Goal: Task Accomplishment & Management: Manage account settings

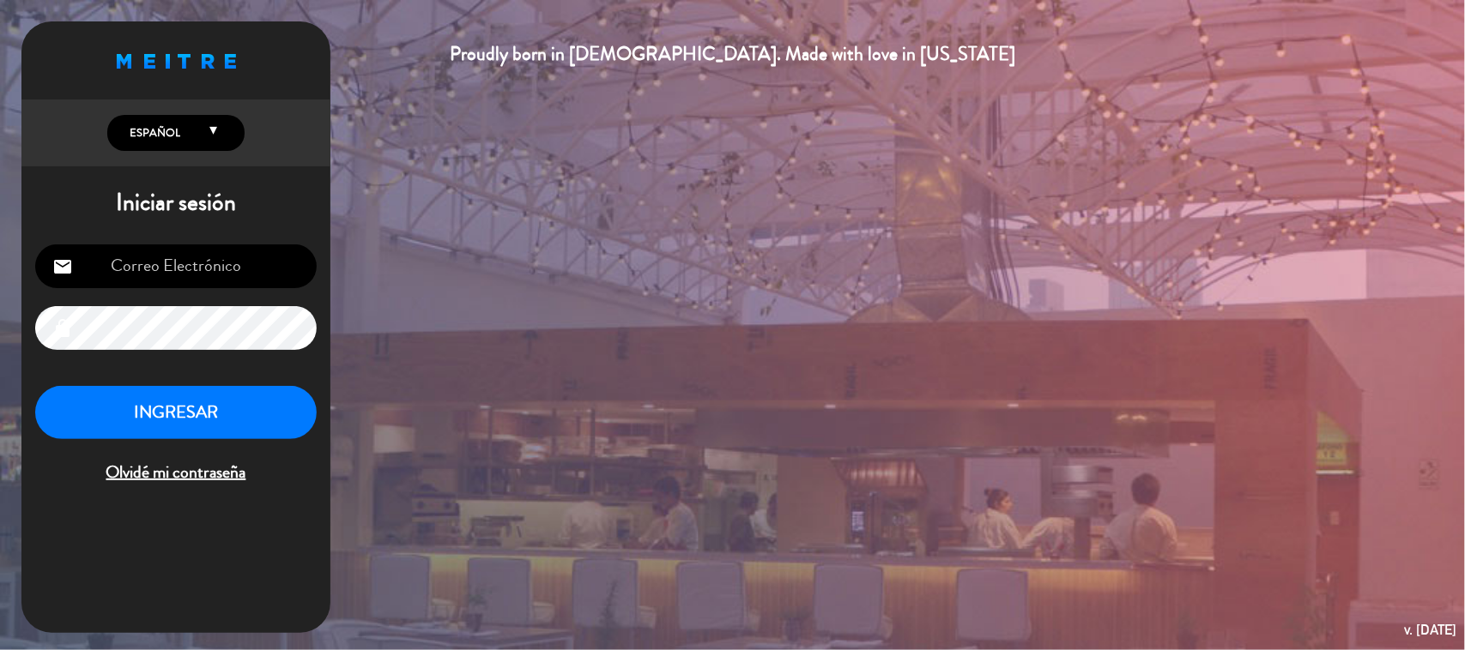
type input "[EMAIL_ADDRESS][DOMAIN_NAME]"
click at [181, 412] on button "INGRESAR" at bounding box center [175, 413] width 281 height 54
click at [281, 423] on button "INGRESAR" at bounding box center [175, 413] width 281 height 54
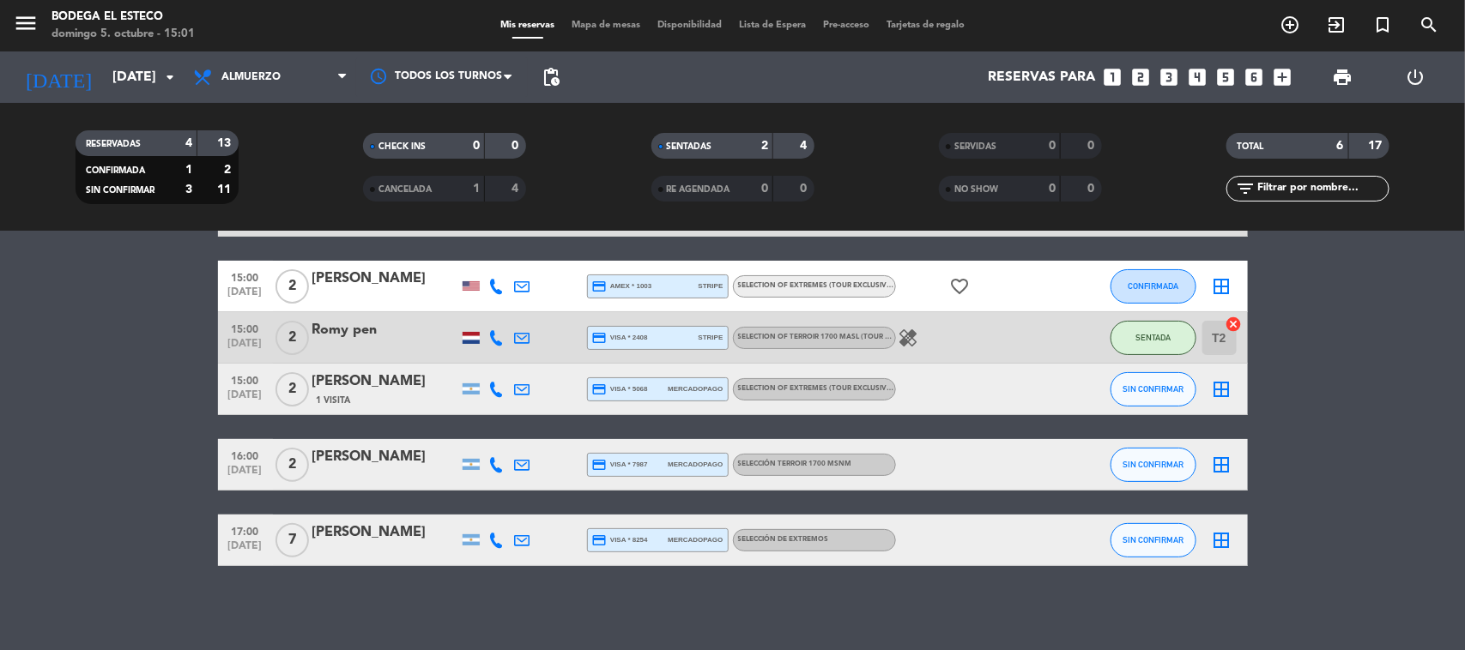
scroll to position [126, 0]
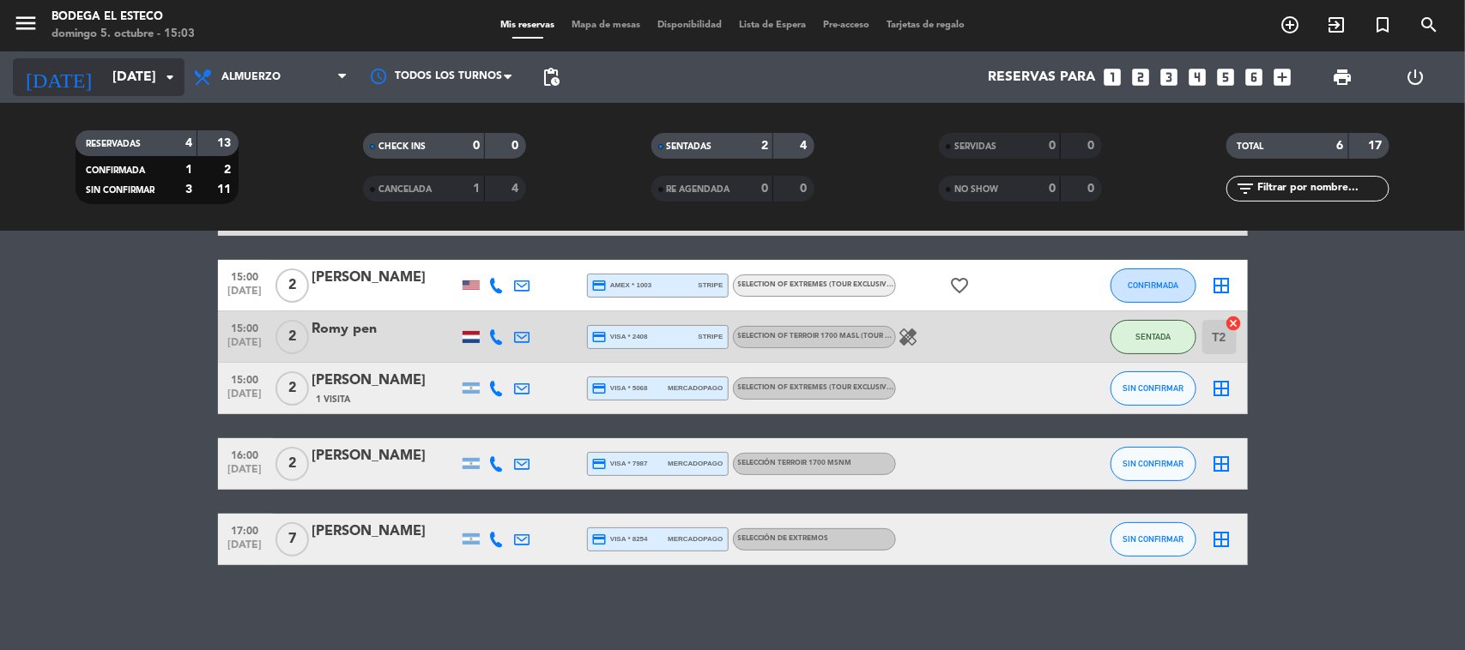
click at [120, 82] on input "[DATE]" at bounding box center [194, 77] width 181 height 33
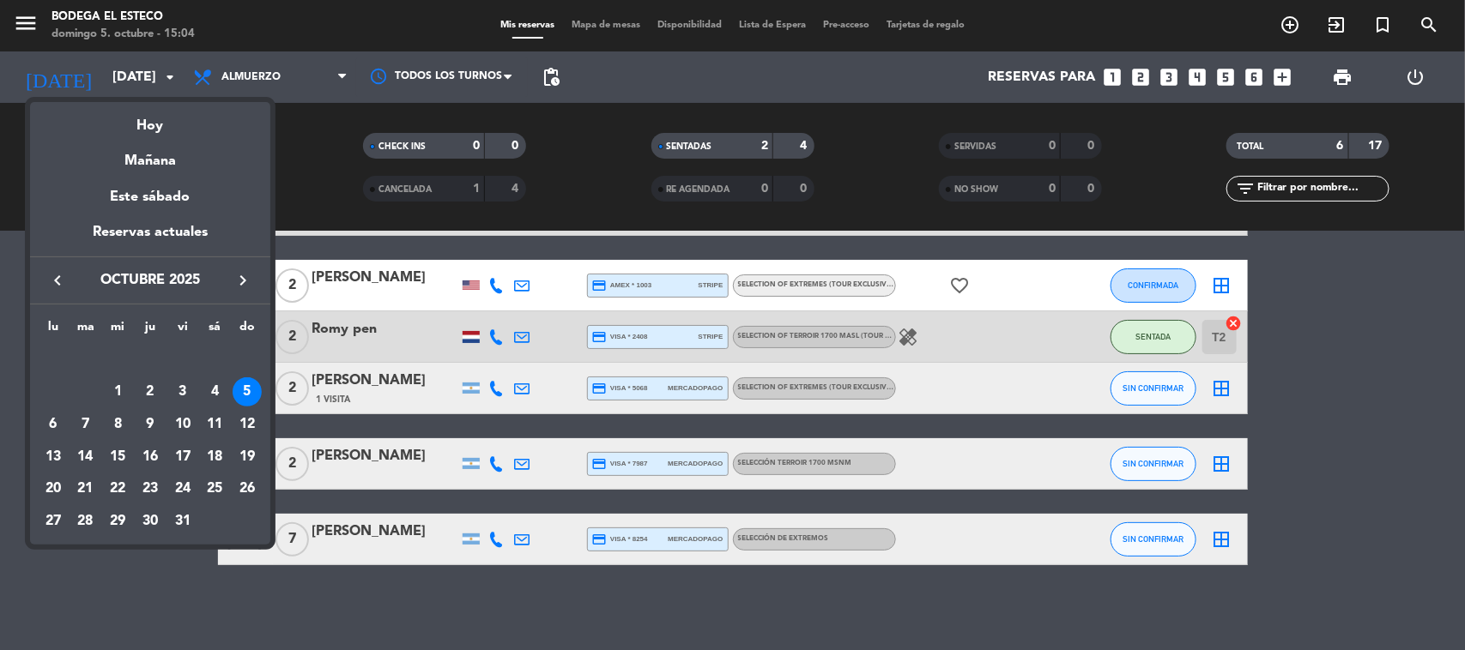
click at [357, 520] on div at bounding box center [732, 325] width 1465 height 650
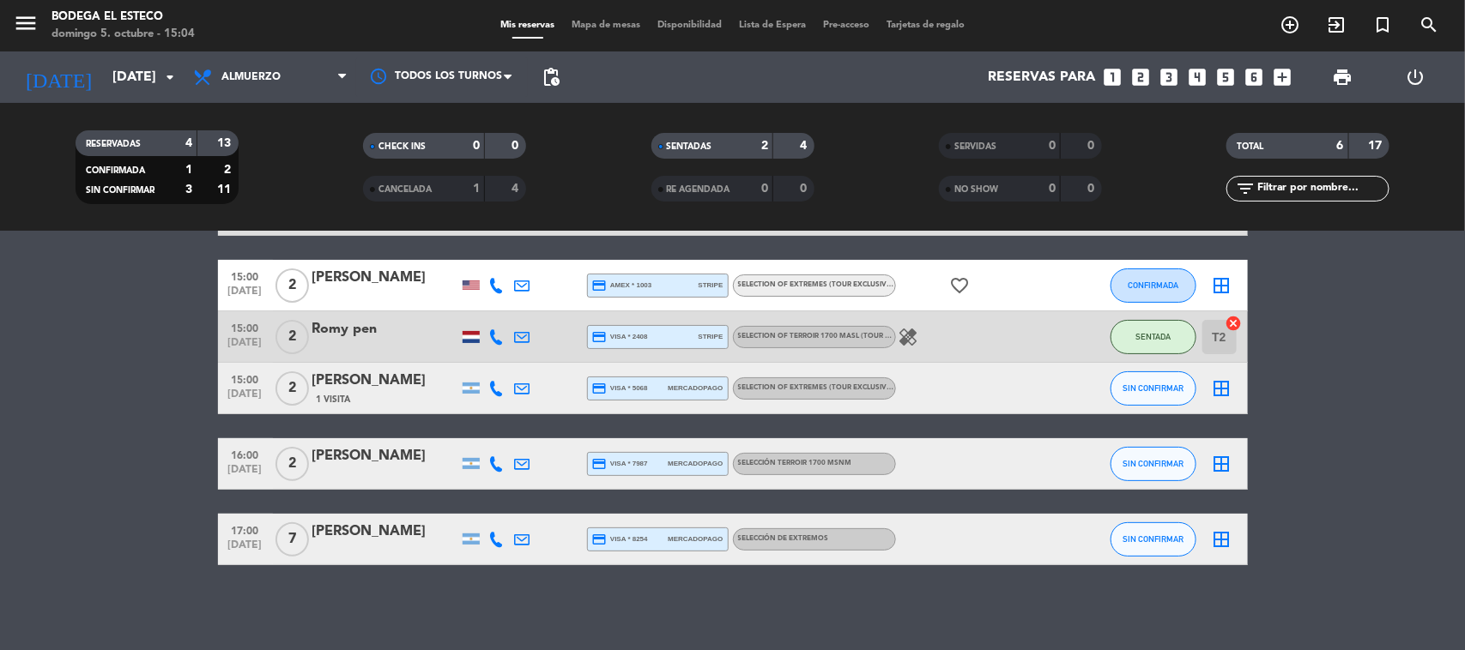
click at [357, 520] on div "No hay notas para este servicio. Haz clic para agregar una 12:00 [DATE] 2 [PERS…" at bounding box center [732, 441] width 1465 height 419
click at [523, 386] on icon at bounding box center [522, 388] width 15 height 15
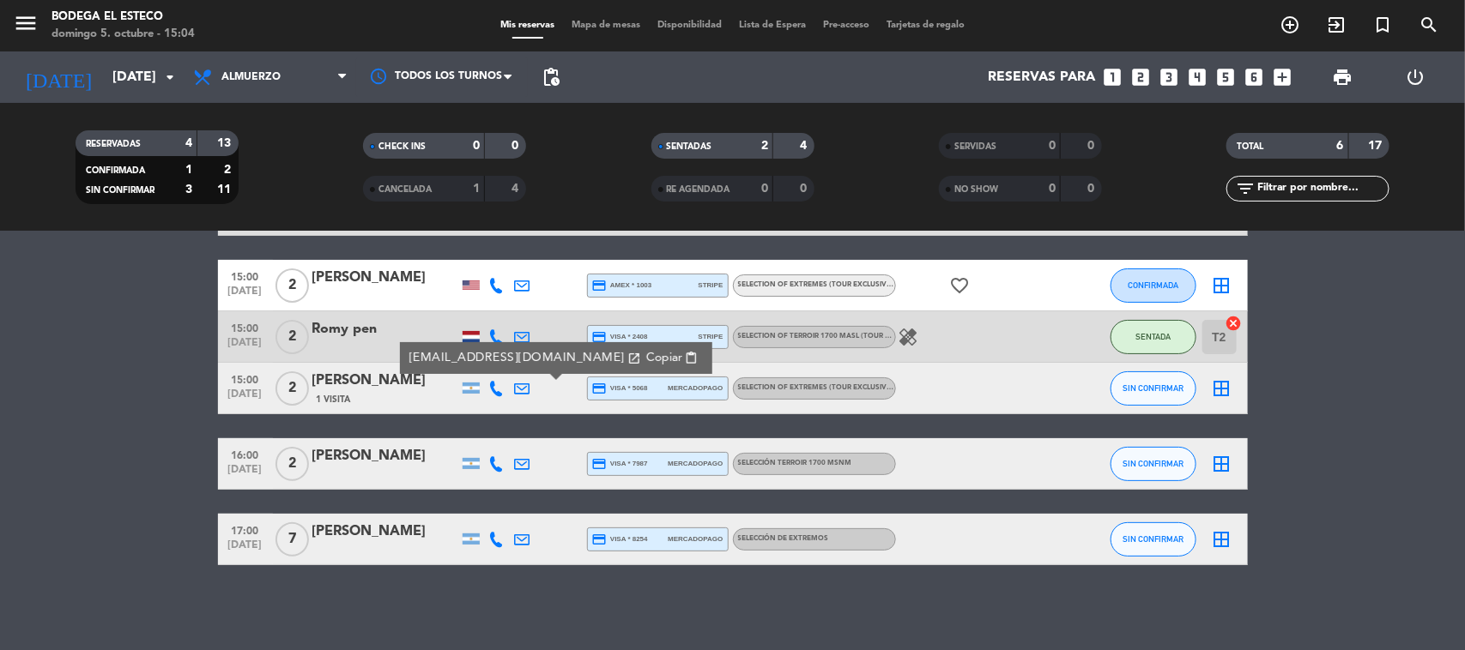
drag, startPoint x: 589, startPoint y: 354, endPoint x: 665, endPoint y: 343, distance: 77.2
click at [645, 354] on span "Copiar" at bounding box center [663, 358] width 36 height 18
click at [1127, 378] on button "SIN CONFIRMAR" at bounding box center [1153, 389] width 86 height 34
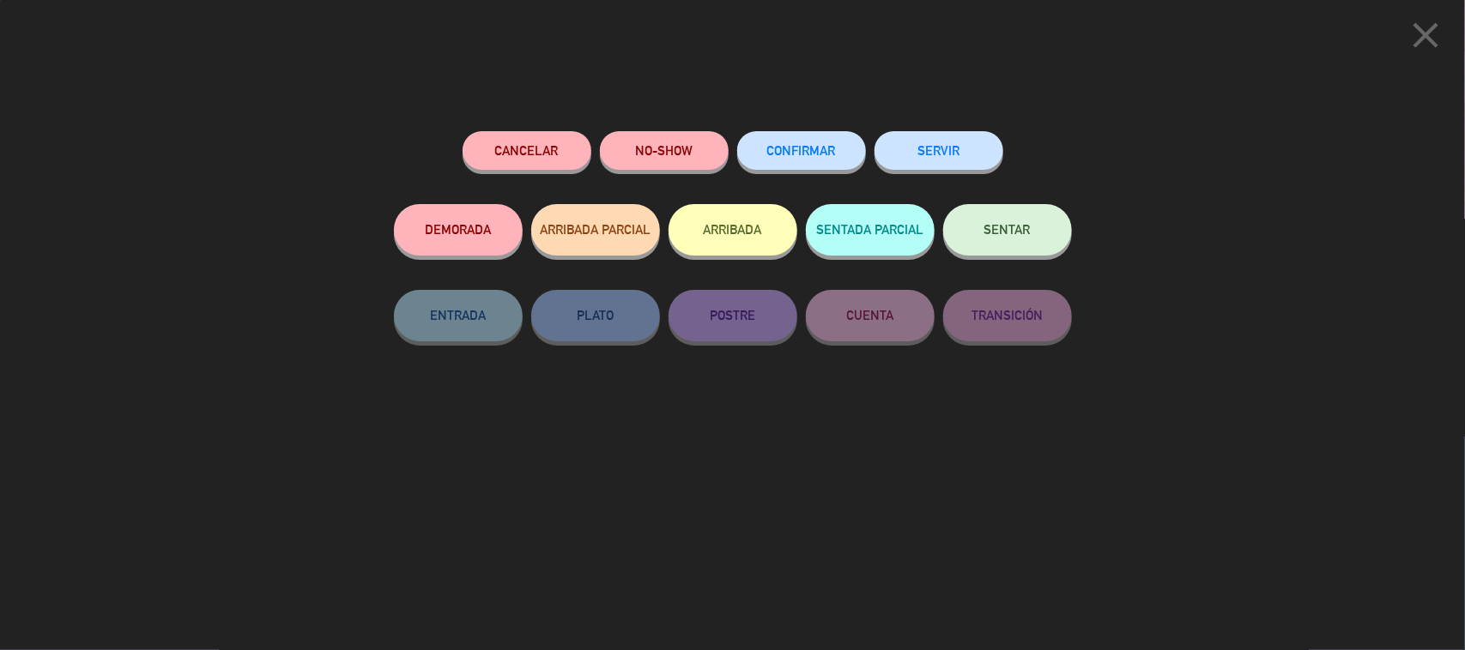
click at [991, 232] on span "SENTAR" at bounding box center [1007, 229] width 46 height 15
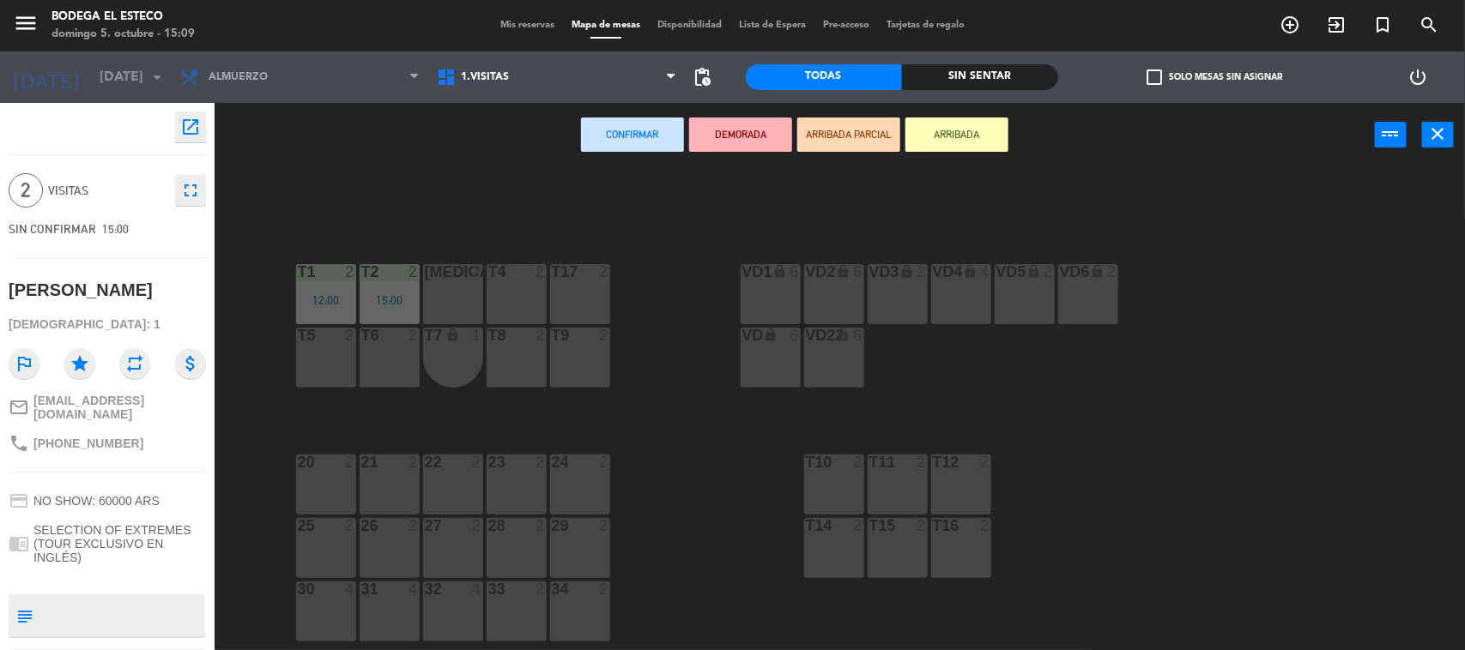
click at [448, 294] on div "[MEDICAL_DATA] 2" at bounding box center [453, 294] width 60 height 60
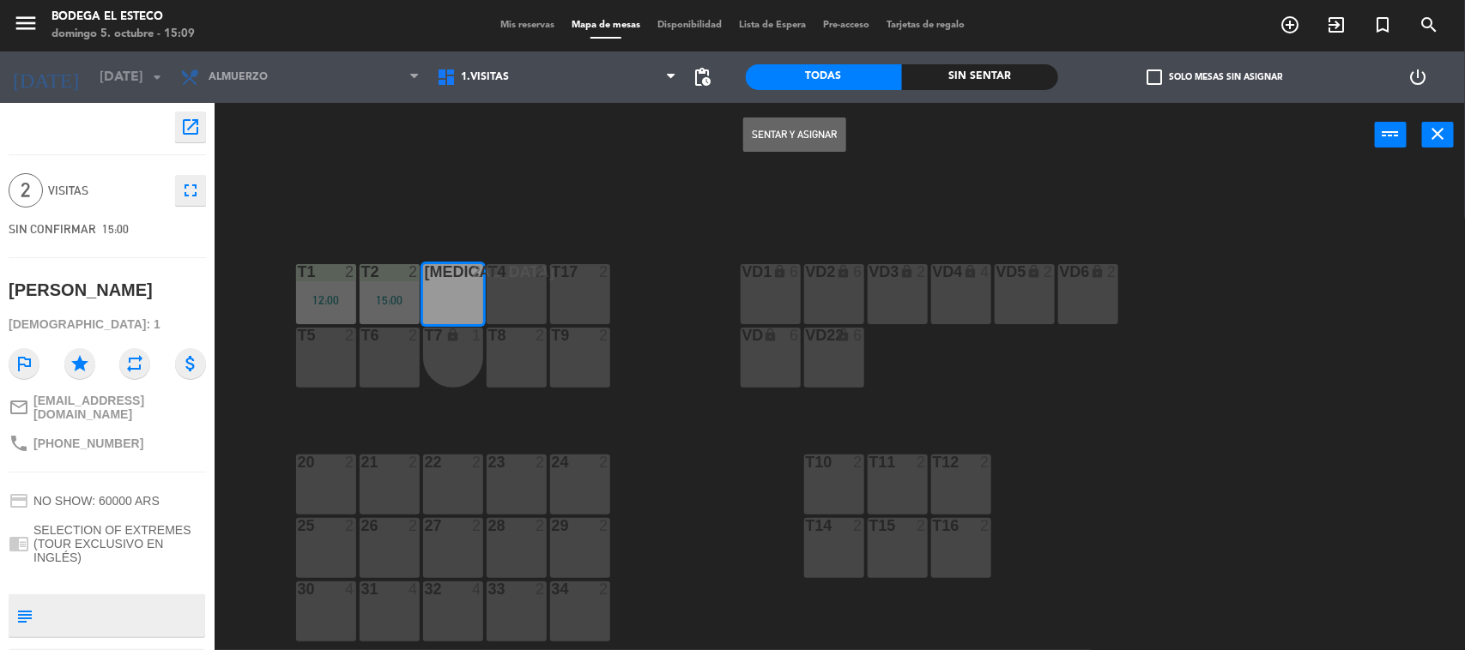
click at [830, 125] on button "Sentar y Asignar" at bounding box center [794, 135] width 103 height 34
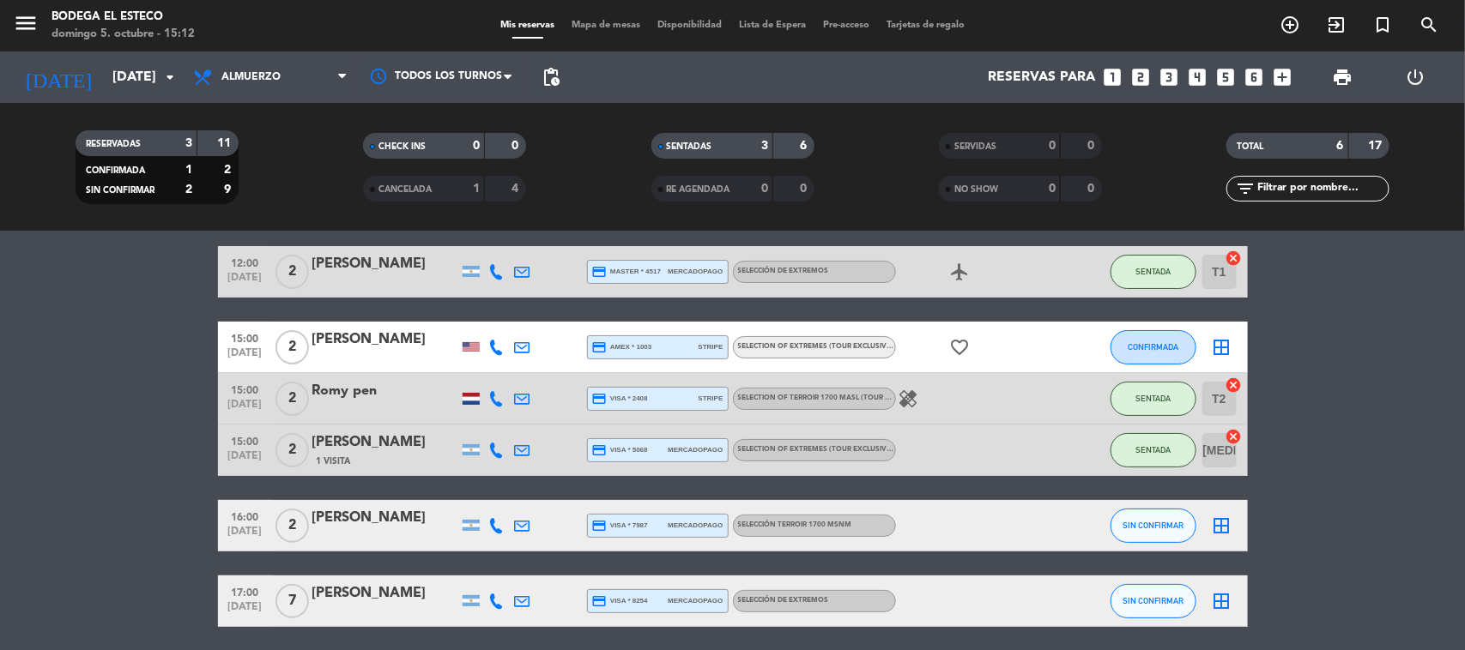
scroll to position [126, 0]
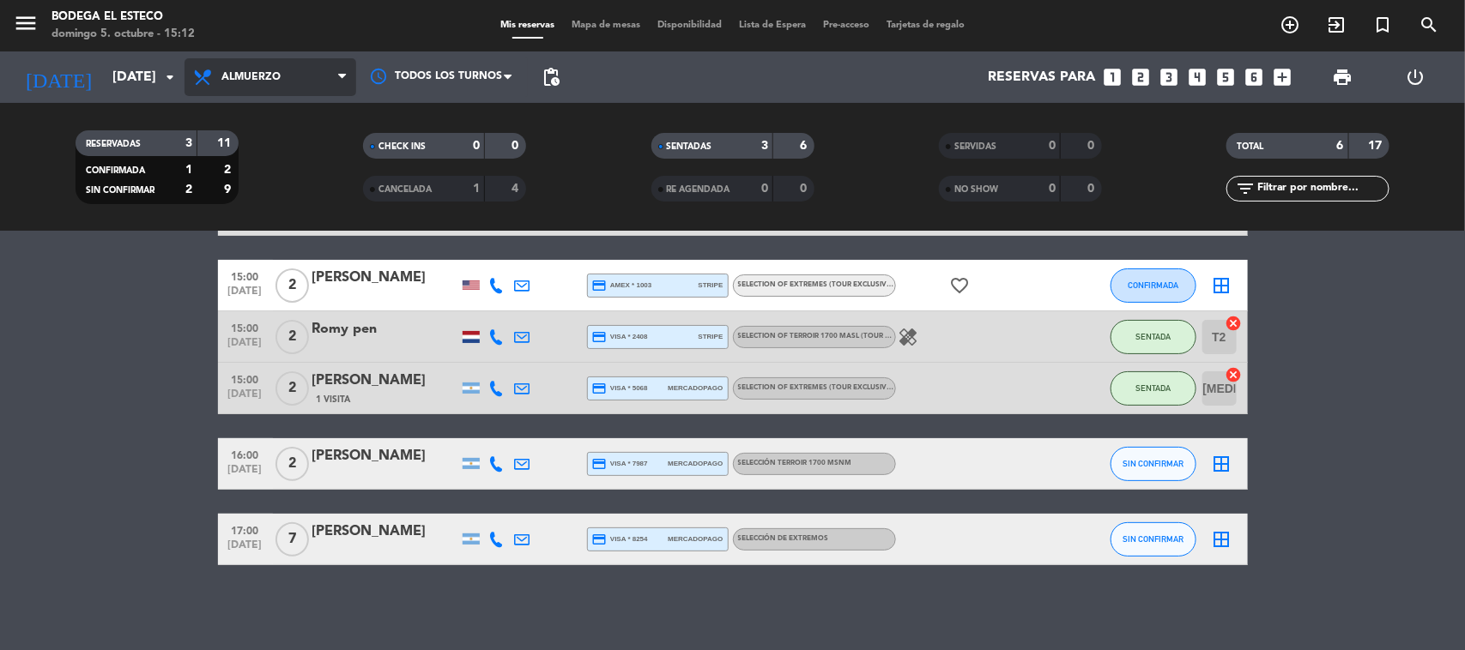
click at [306, 66] on span "Almuerzo" at bounding box center [271, 77] width 172 height 38
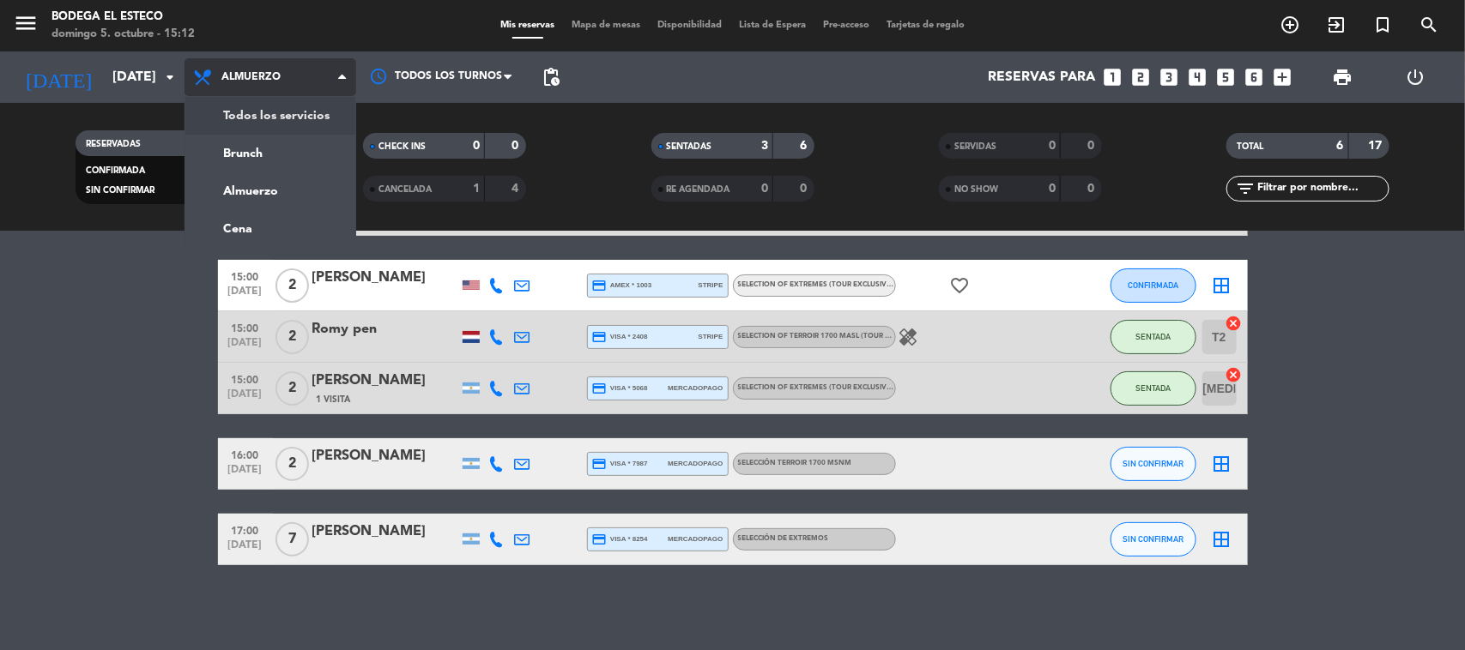
click at [285, 100] on div "Todos los servicios Brunch Almuerzo Cena Almuerzo Todos los servicios Brunch Al…" at bounding box center [271, 76] width 172 height 51
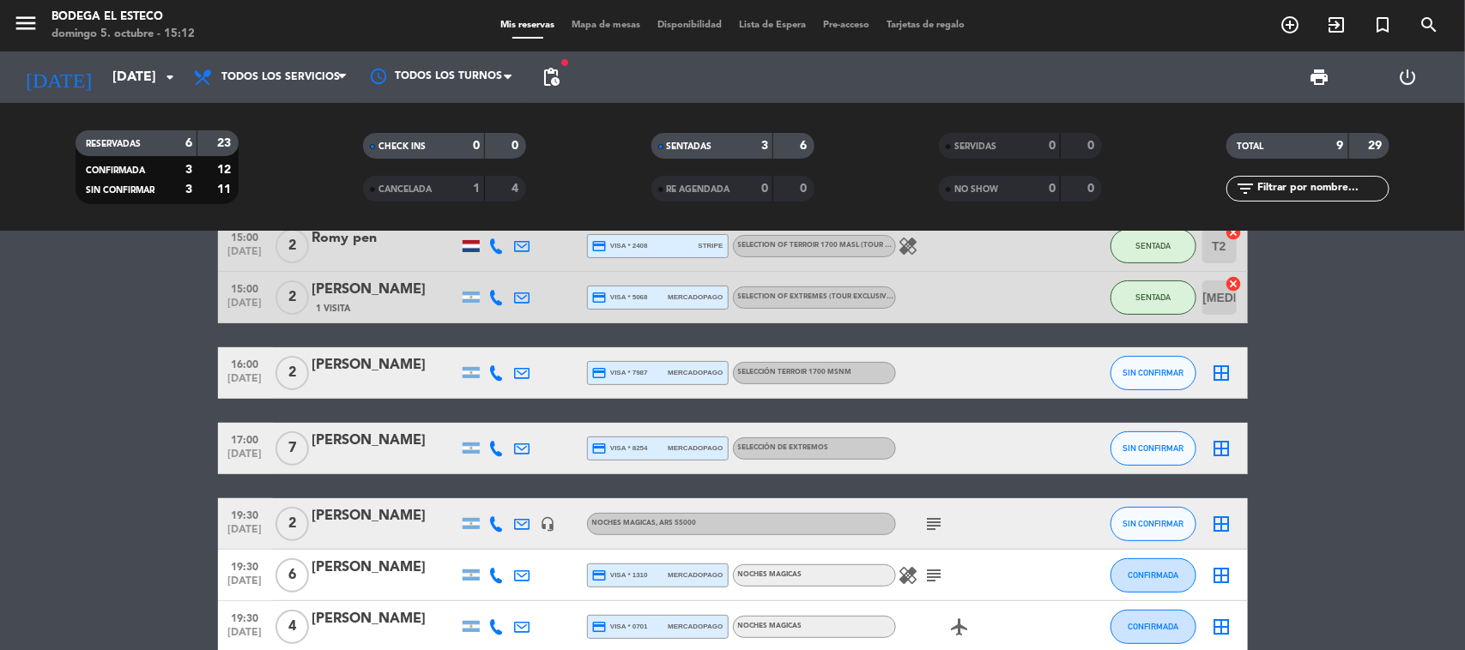
scroll to position [262, 0]
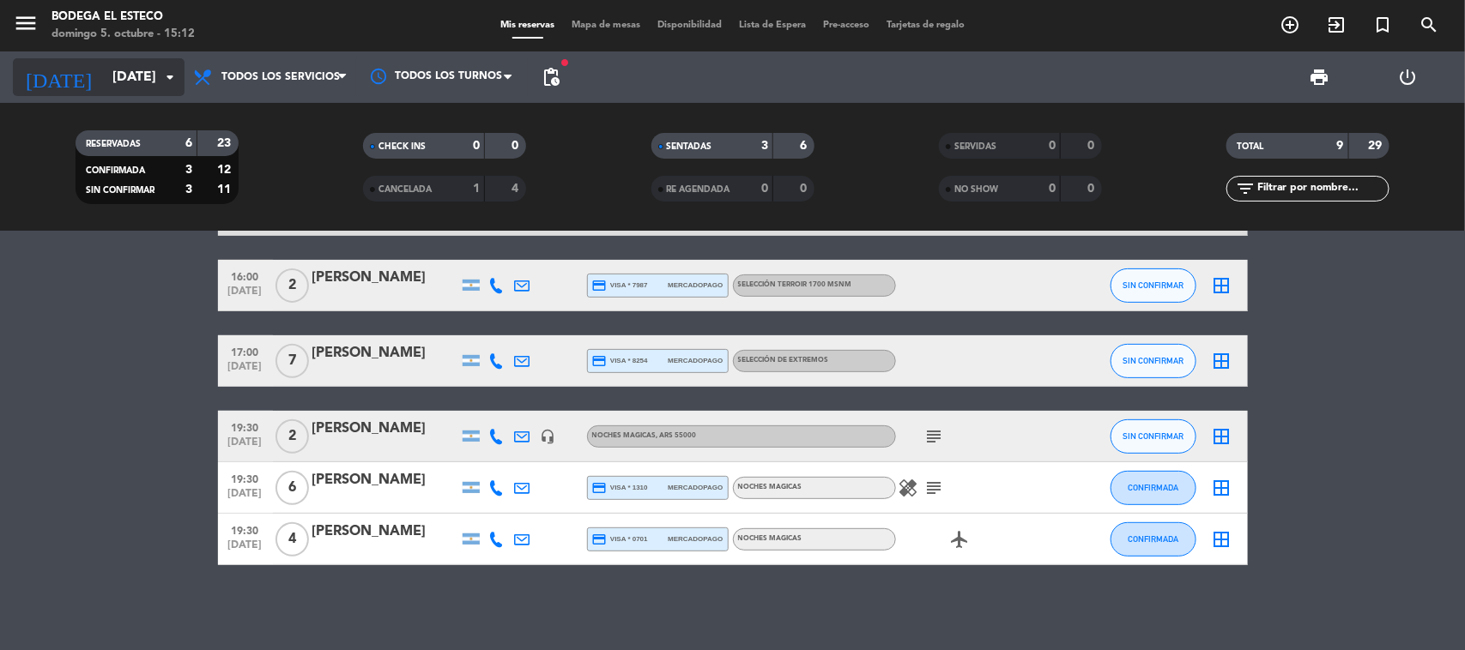
click at [172, 74] on icon "arrow_drop_down" at bounding box center [170, 77] width 21 height 21
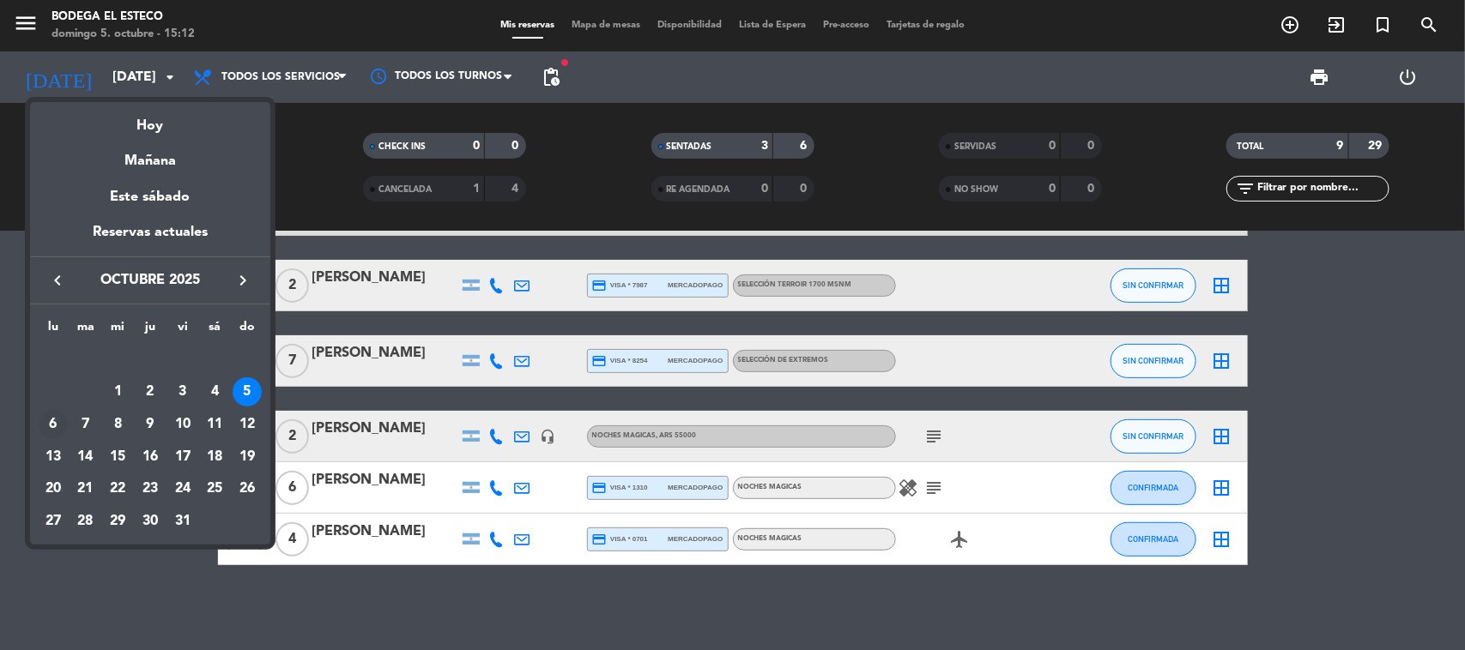
click at [54, 427] on div "6" at bounding box center [53, 424] width 29 height 29
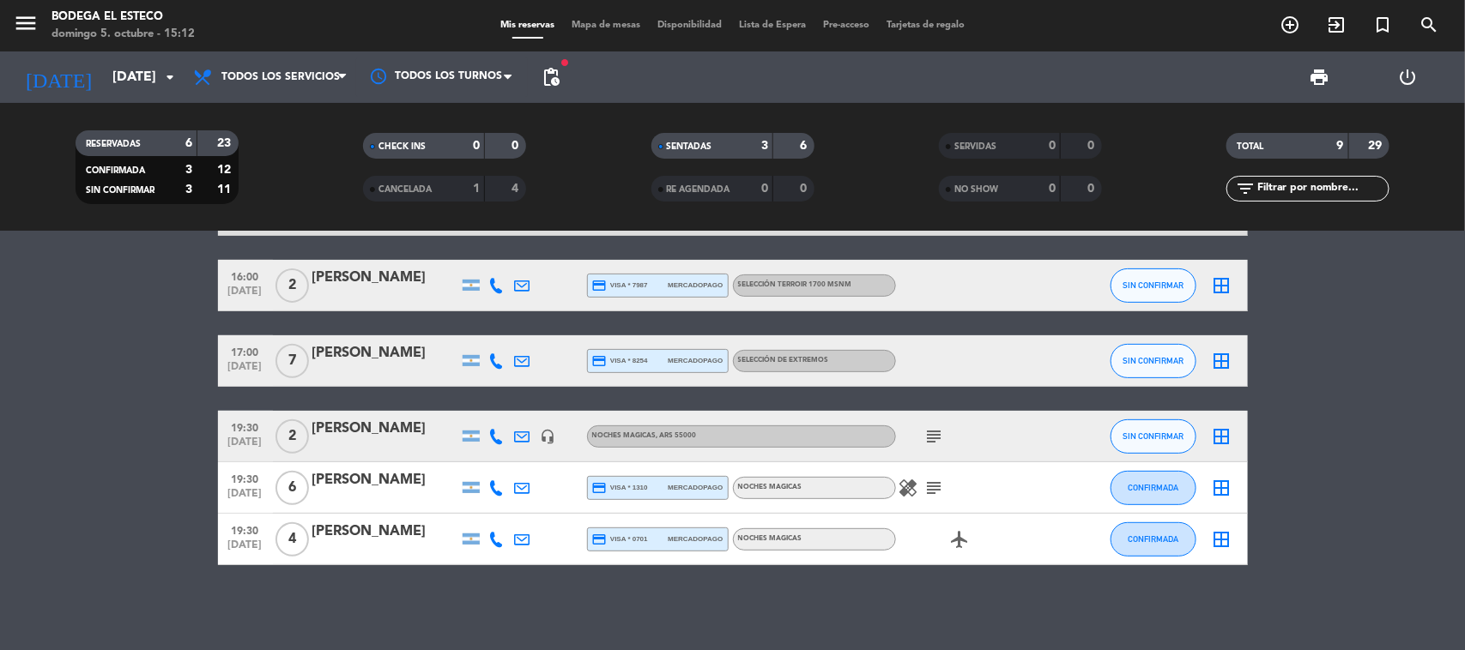
type input "[DATE]"
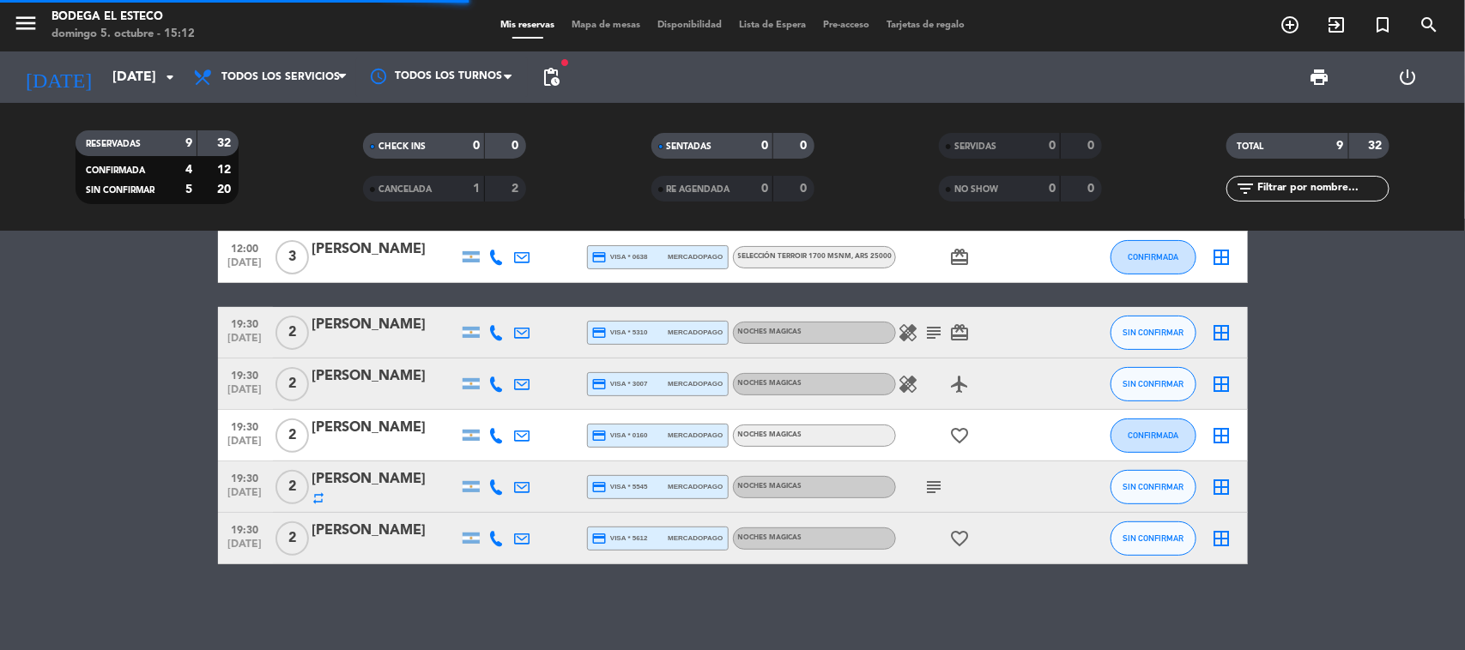
scroll to position [213, 0]
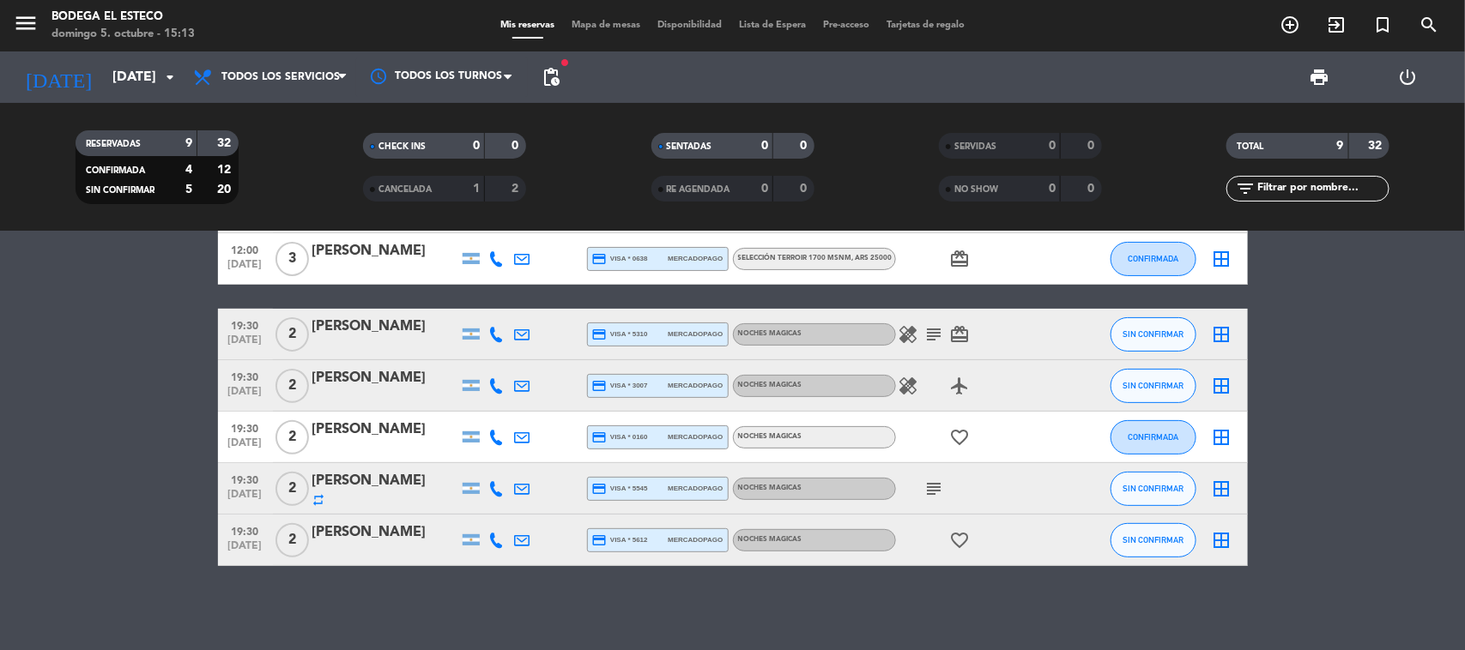
click at [241, 324] on span "19:30" at bounding box center [245, 325] width 43 height 20
click at [245, 379] on span "19:30" at bounding box center [245, 376] width 43 height 20
click at [246, 443] on span "[DATE]" at bounding box center [245, 448] width 43 height 20
click at [247, 493] on span "[DATE]" at bounding box center [245, 499] width 43 height 20
click at [240, 520] on span "19:30" at bounding box center [245, 531] width 43 height 20
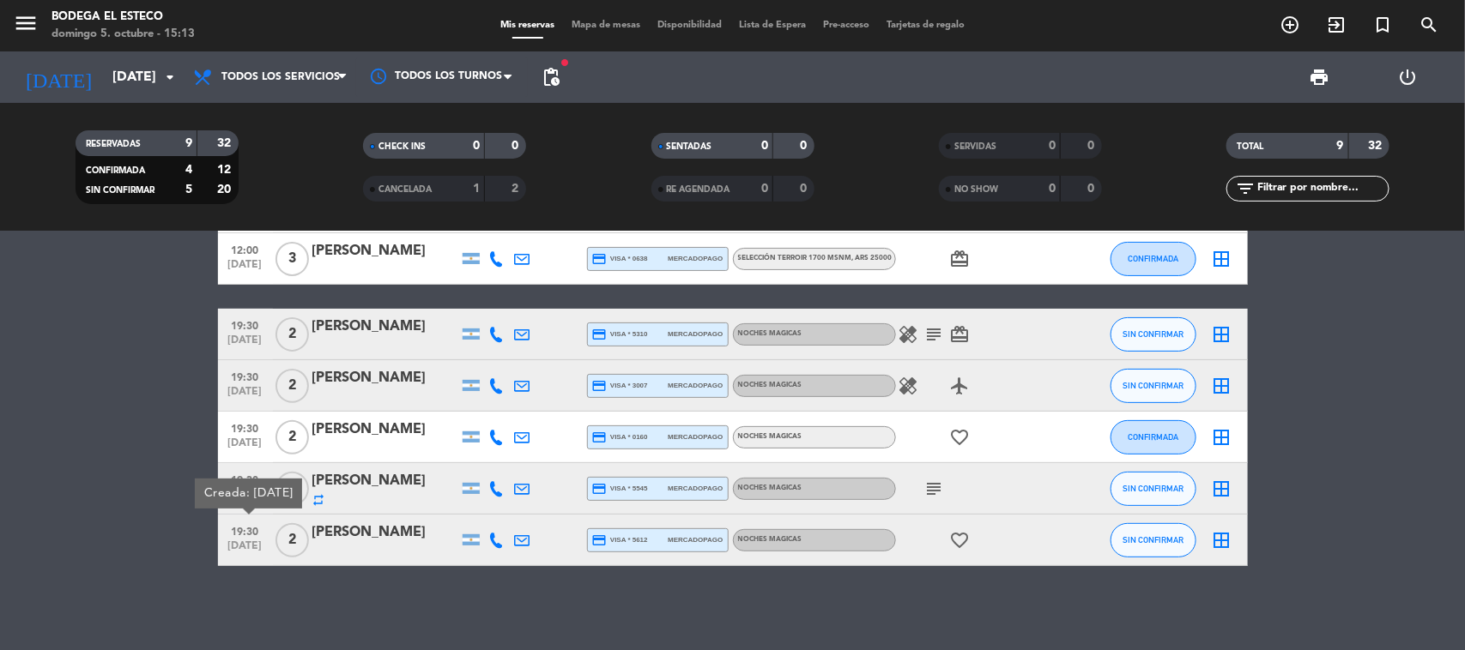
click at [241, 479] on div "Creada: [DATE]" at bounding box center [248, 494] width 107 height 30
click at [938, 483] on icon "subject" at bounding box center [934, 489] width 21 height 21
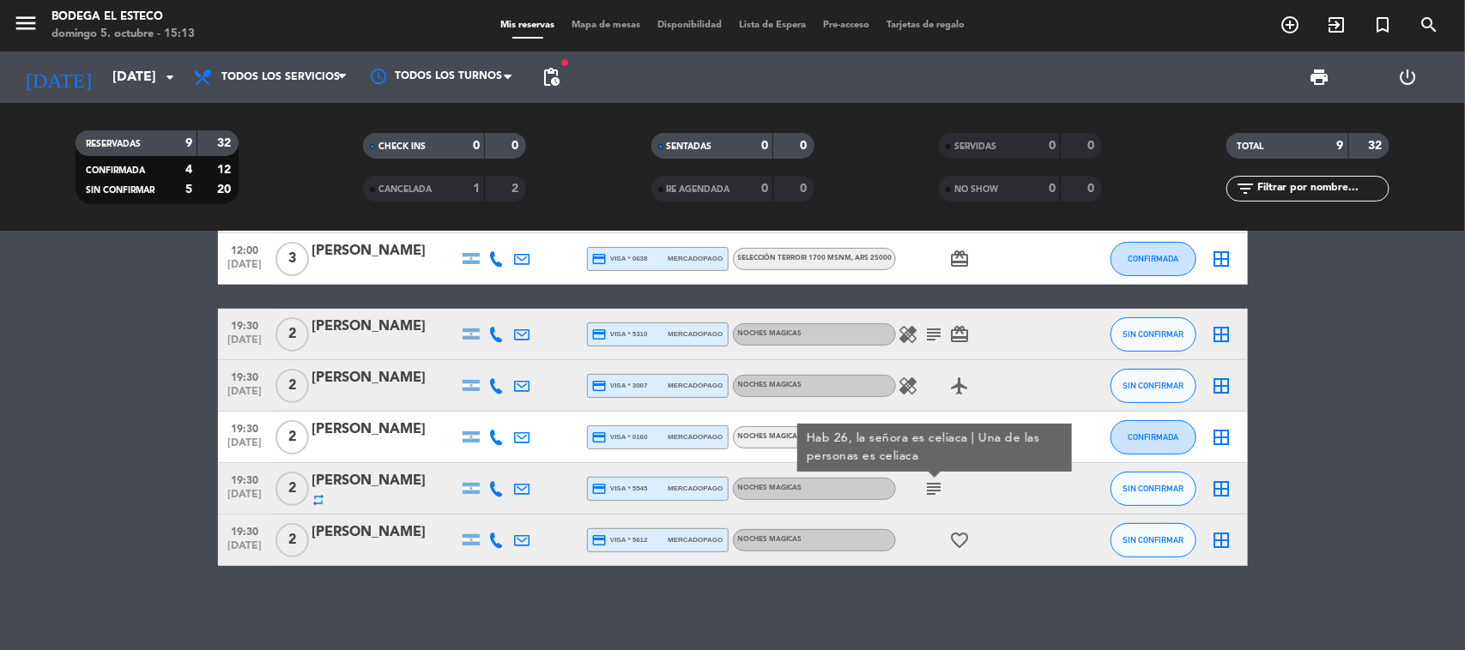
click at [344, 500] on div "repeat" at bounding box center [385, 500] width 146 height 14
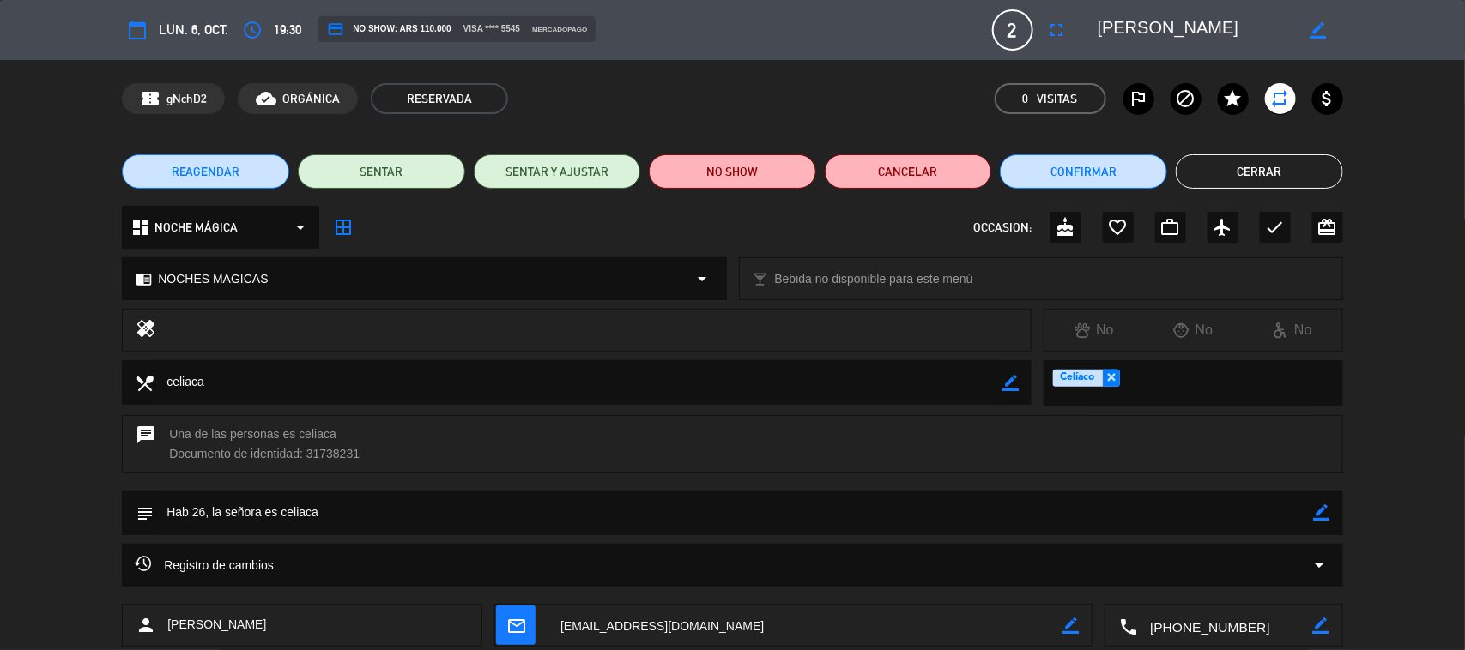
click at [147, 330] on icon "healing" at bounding box center [146, 330] width 21 height 24
click at [194, 340] on div at bounding box center [593, 330] width 849 height 24
click at [216, 313] on div "healing" at bounding box center [577, 330] width 910 height 43
click at [1008, 319] on div at bounding box center [593, 330] width 849 height 24
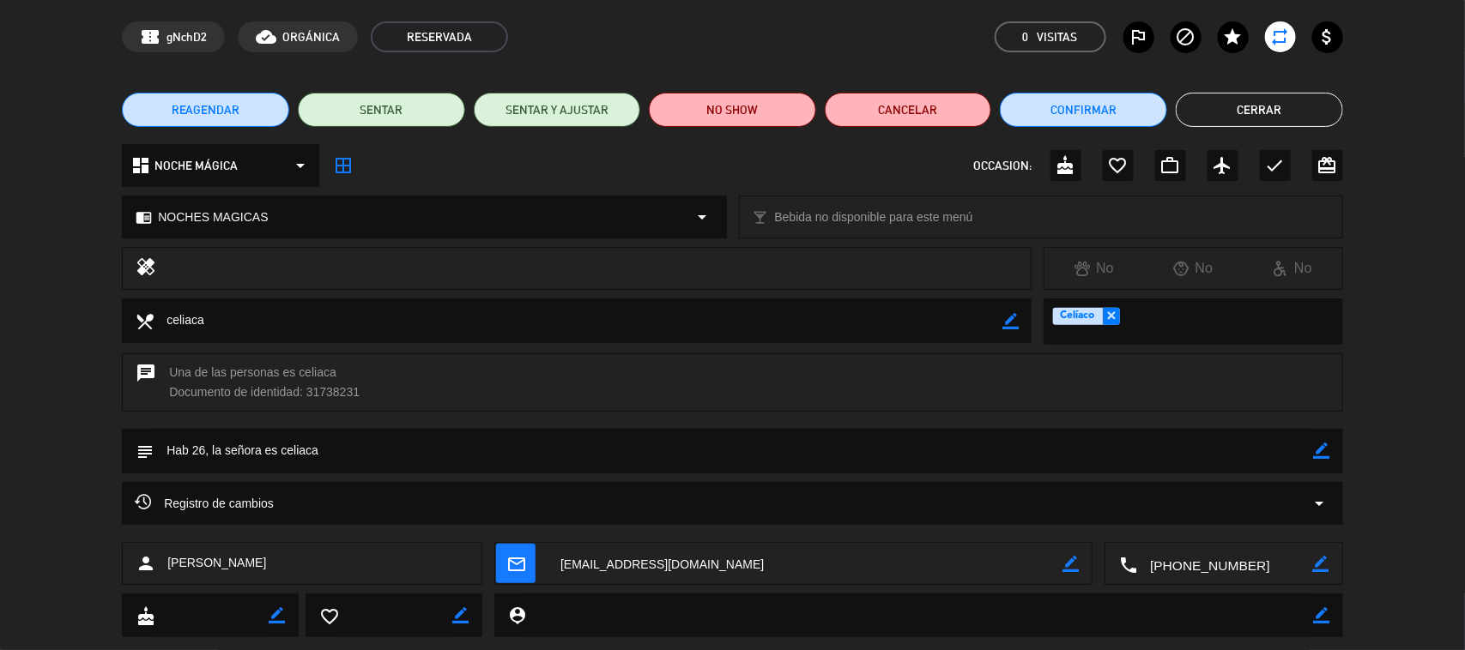
scroll to position [0, 0]
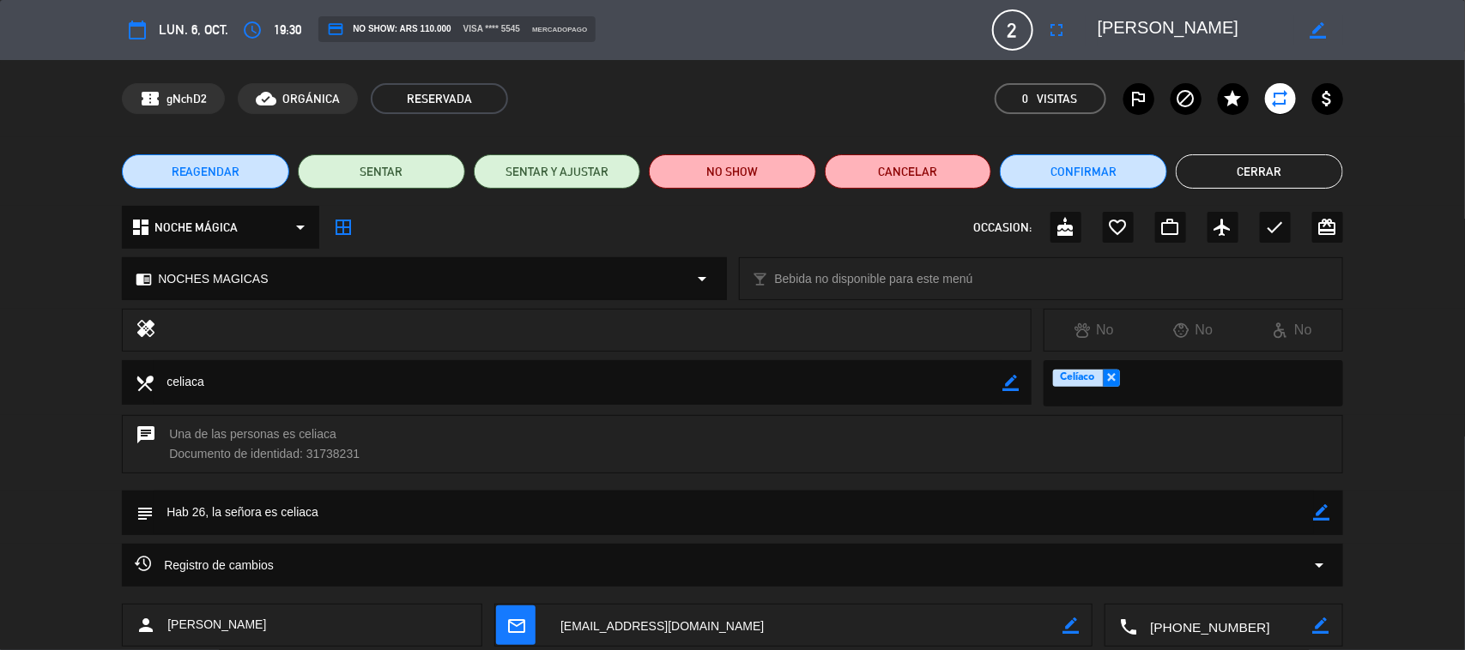
click at [419, 369] on textarea at bounding box center [578, 382] width 849 height 44
click at [1014, 339] on div at bounding box center [593, 330] width 849 height 24
click at [1013, 335] on div at bounding box center [593, 330] width 849 height 24
click at [1009, 384] on icon "border_color" at bounding box center [1010, 383] width 16 height 16
click at [992, 340] on div at bounding box center [593, 330] width 849 height 24
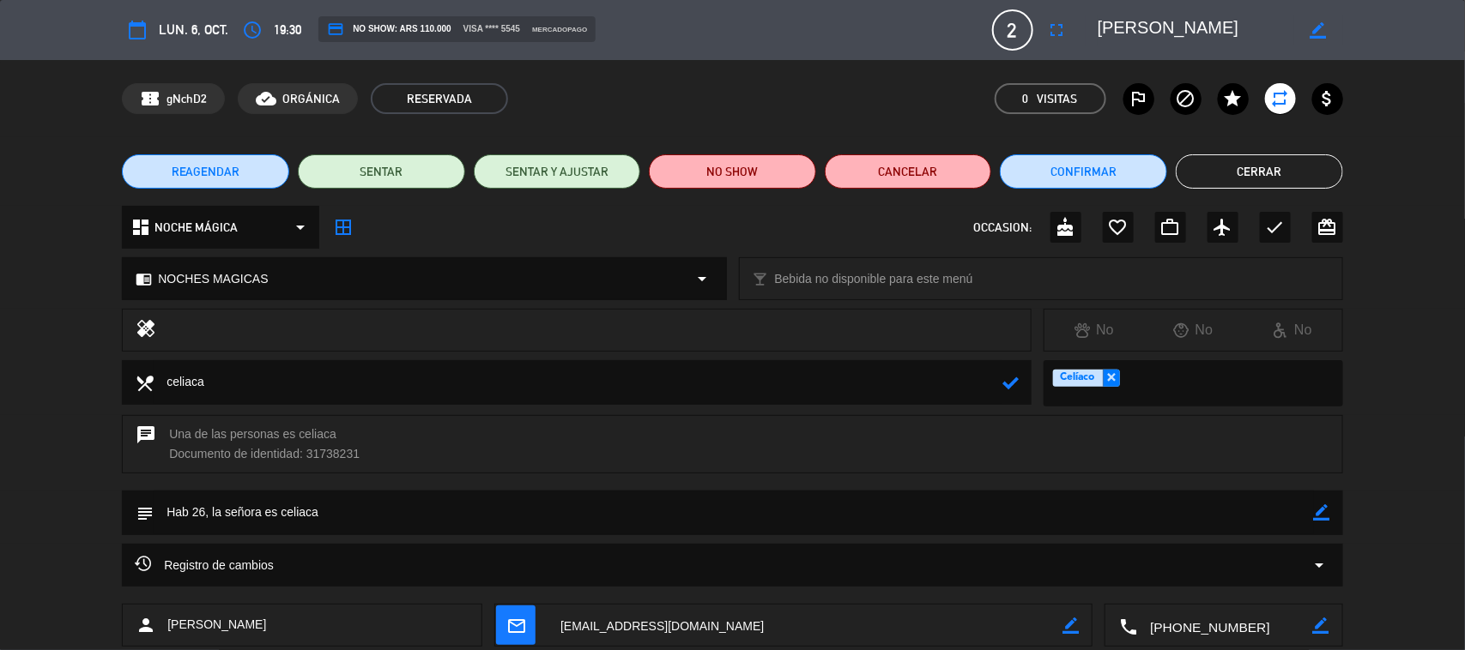
click at [143, 327] on icon "healing" at bounding box center [146, 330] width 21 height 24
click at [1015, 383] on icon at bounding box center [1010, 383] width 16 height 16
click at [1171, 176] on button "Cerrar" at bounding box center [1259, 171] width 167 height 34
